Goal: Task Accomplishment & Management: Manage account settings

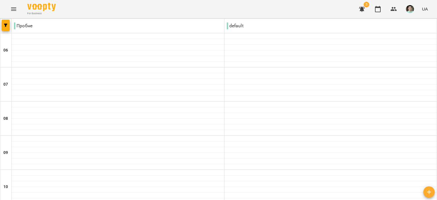
scroll to position [337, 0]
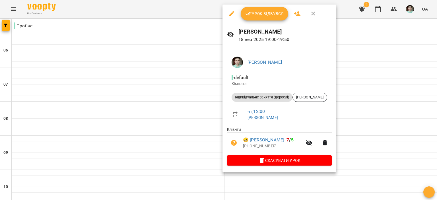
click at [254, 6] on div "Урок відбувся" at bounding box center [279, 14] width 114 height 18
click at [257, 11] on span "Урок відбувся" at bounding box center [264, 13] width 39 height 7
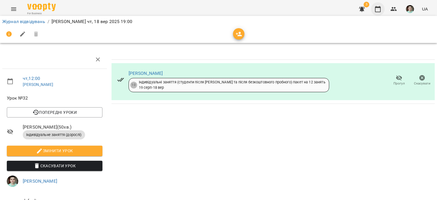
click at [379, 10] on icon "button" at bounding box center [377, 9] width 7 height 7
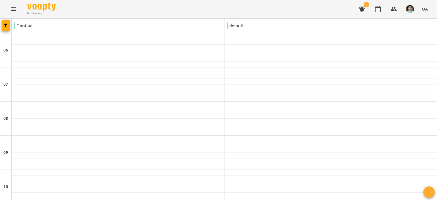
scroll to position [398, 0]
